Goal: Find contact information: Find contact information

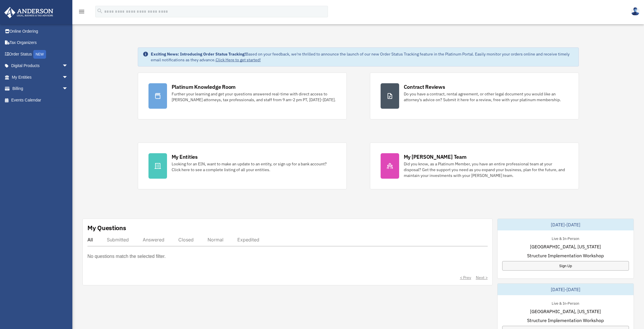
click at [633, 10] on img at bounding box center [635, 11] width 9 height 8
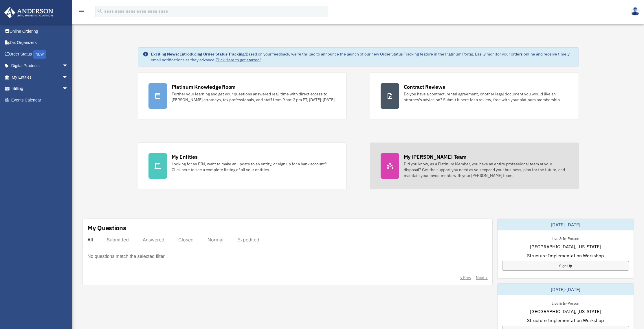
click at [435, 160] on div "My [PERSON_NAME] Team" at bounding box center [435, 156] width 63 height 7
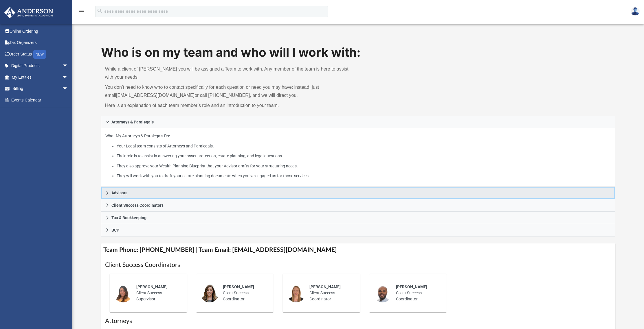
click at [113, 194] on span "Advisors" at bounding box center [119, 193] width 16 height 4
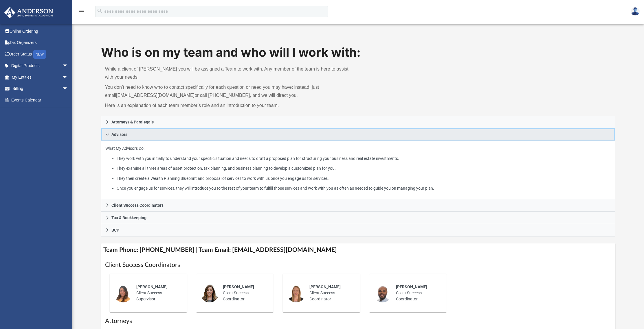
scroll to position [100, 0]
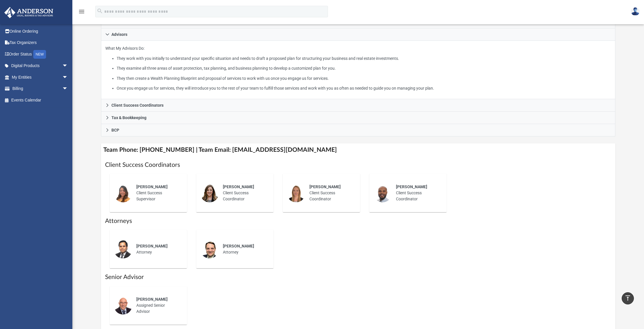
click at [233, 189] on div "[PERSON_NAME] Client Success Coordinator" at bounding box center [244, 193] width 51 height 26
click at [230, 193] on div "[PERSON_NAME] Client Success Coordinator" at bounding box center [244, 193] width 51 height 26
click at [220, 194] on div "[PERSON_NAME] Client Success Coordinator" at bounding box center [244, 193] width 51 height 26
click at [218, 194] on img at bounding box center [209, 193] width 19 height 19
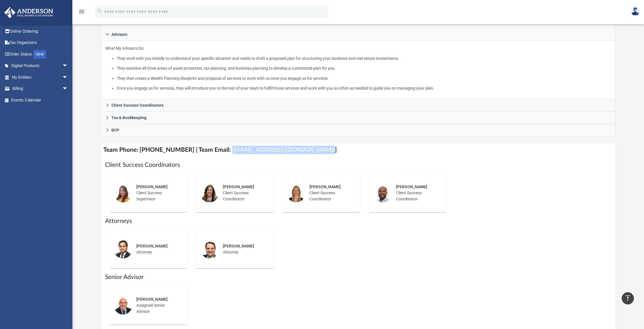
drag, startPoint x: 220, startPoint y: 148, endPoint x: 306, endPoint y: 148, distance: 86.3
click at [306, 148] on h4 "Team Phone: [PHONE_NUMBER] | Team Email: [EMAIL_ADDRESS][DOMAIN_NAME]" at bounding box center [358, 150] width 515 height 13
copy h4 "[EMAIL_ADDRESS][DOMAIN_NAME]"
click at [325, 221] on h1 "Attorneys" at bounding box center [358, 221] width 507 height 8
